Goal: Download file/media

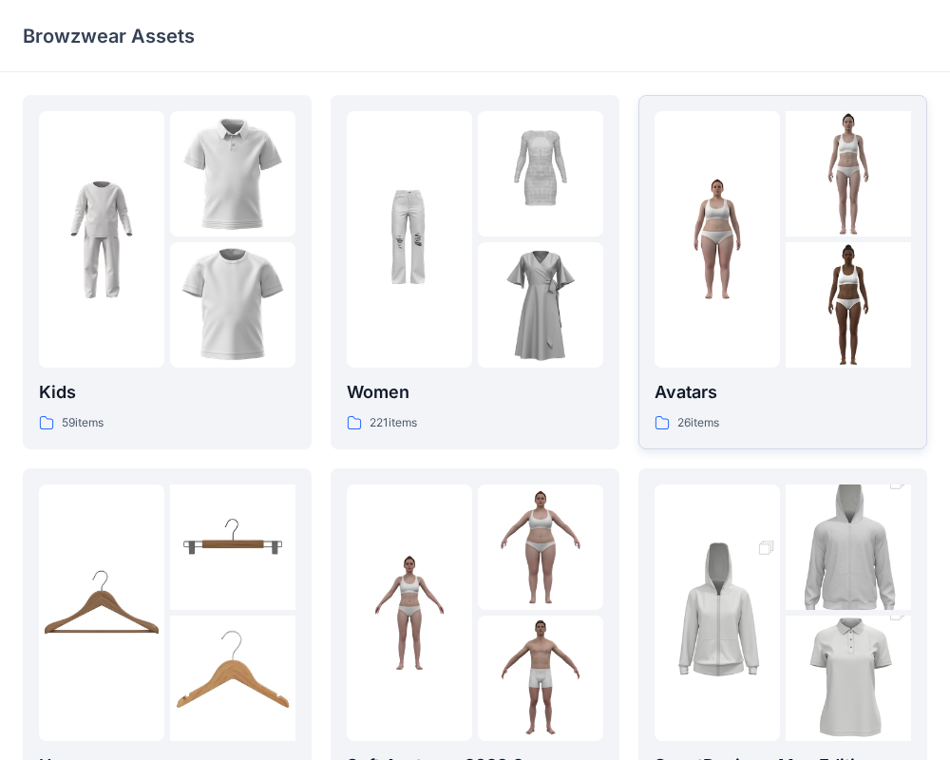
click at [740, 387] on p "Avatars" at bounding box center [782, 392] width 256 height 27
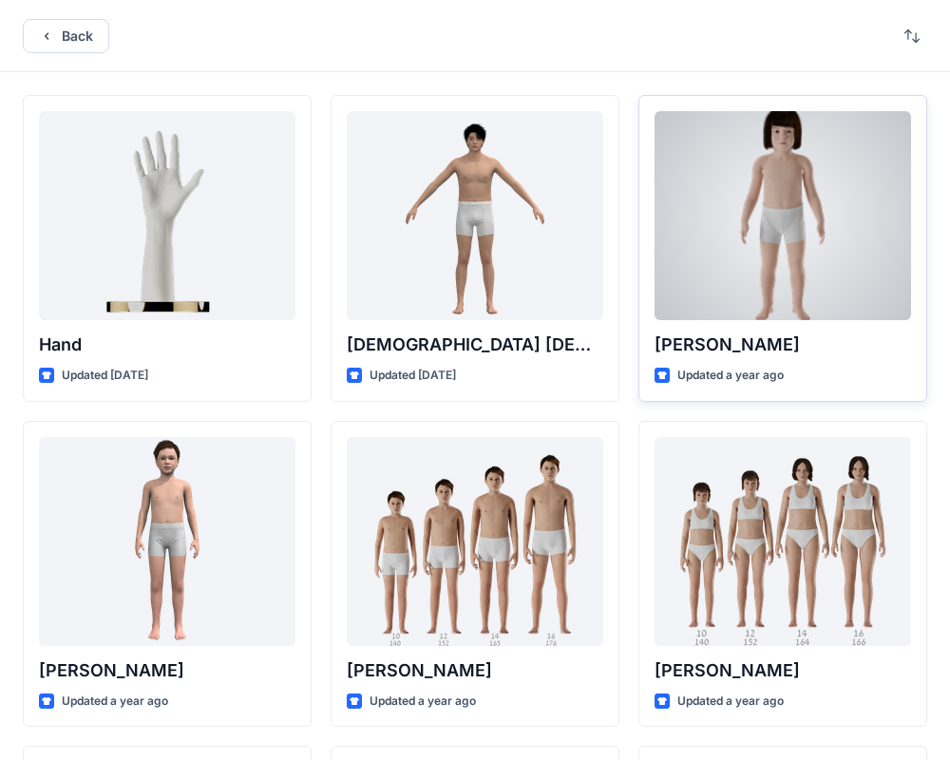
click at [784, 339] on p "[PERSON_NAME]" at bounding box center [782, 344] width 256 height 27
click at [754, 285] on div at bounding box center [782, 215] width 256 height 209
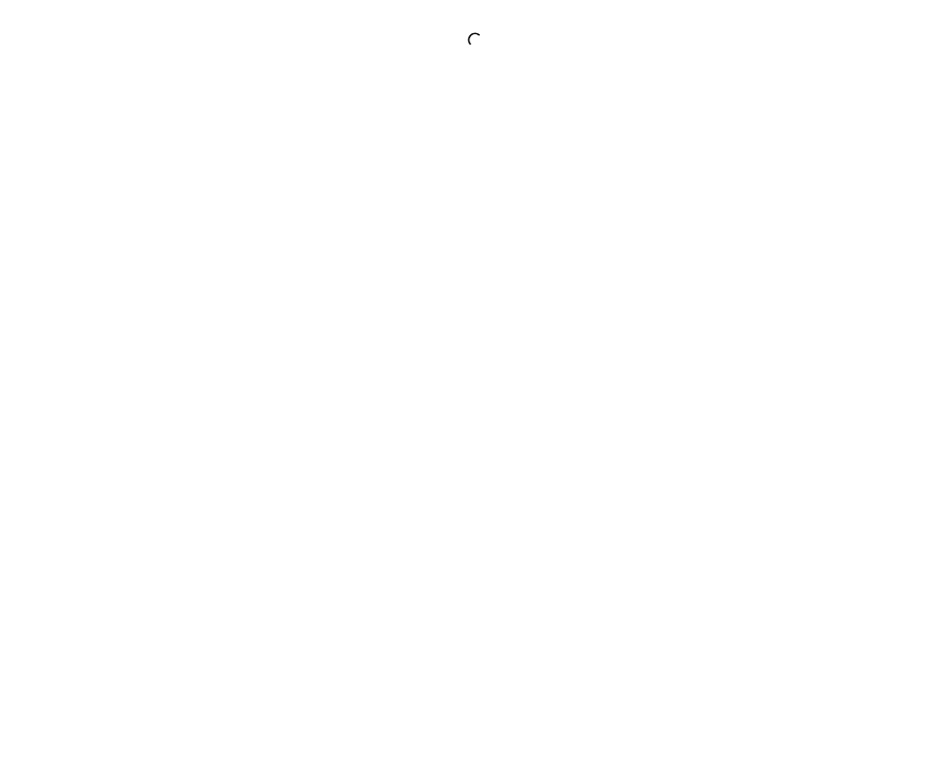
click at [754, 285] on div at bounding box center [475, 380] width 950 height 760
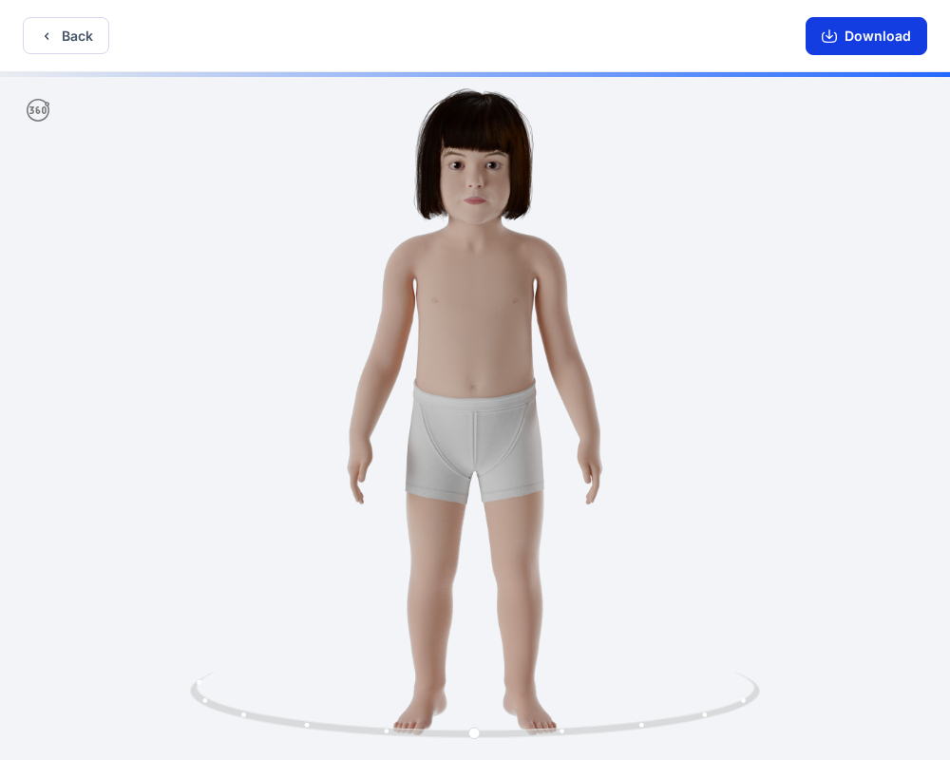
click at [852, 47] on button "Download" at bounding box center [866, 36] width 122 height 38
